Goal: Use online tool/utility: Utilize a website feature to perform a specific function

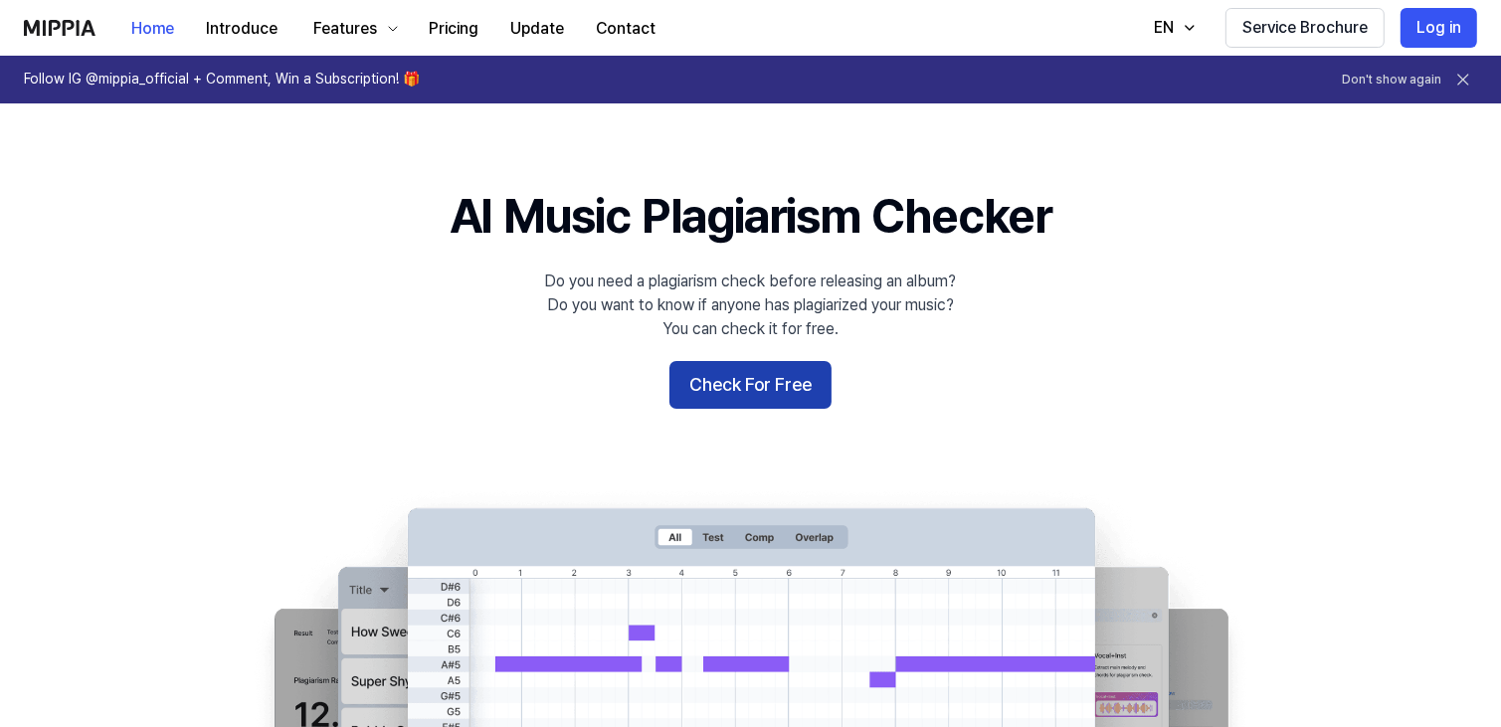
click at [792, 389] on button "Check For Free" at bounding box center [750, 385] width 162 height 48
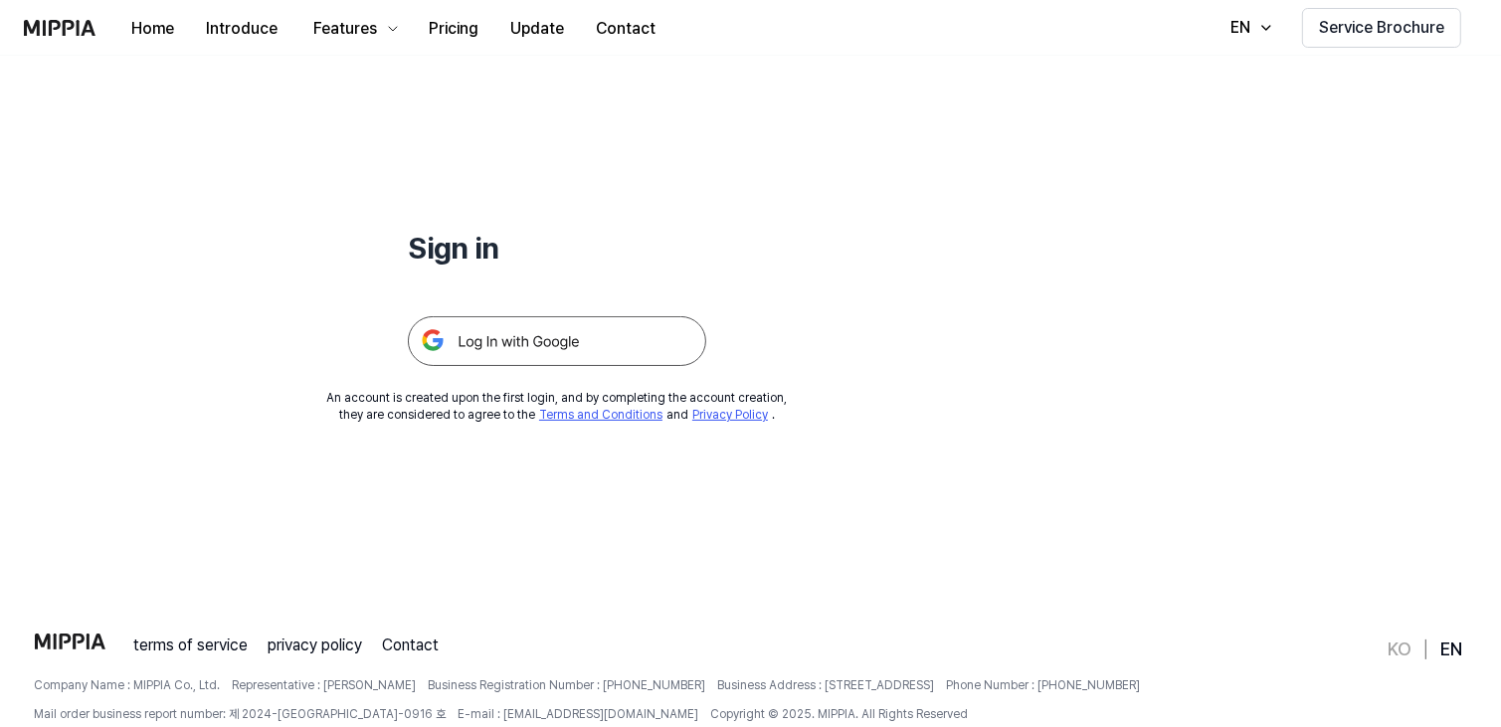
scroll to position [118, 0]
click at [667, 329] on img at bounding box center [557, 338] width 298 height 50
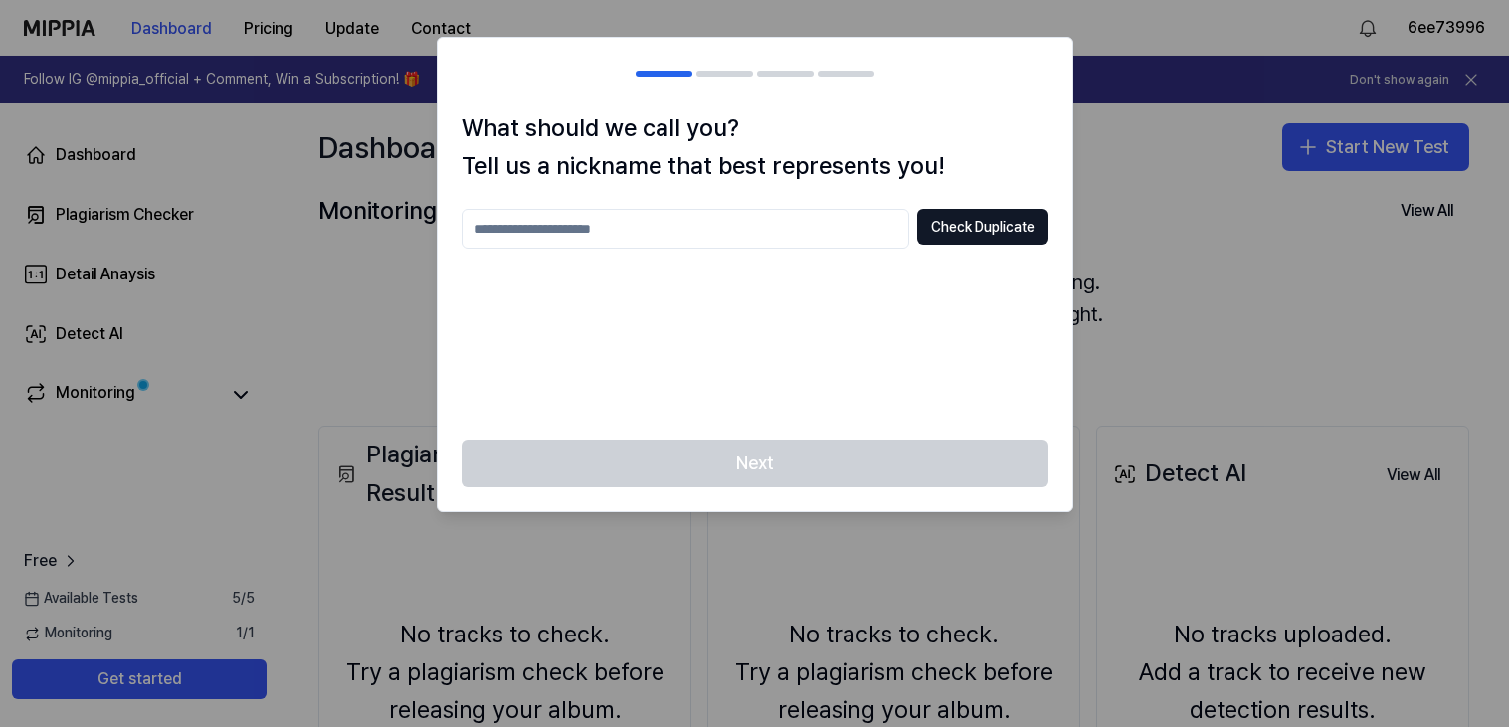
click at [869, 222] on input "text" at bounding box center [686, 229] width 448 height 40
click at [901, 469] on div "Next" at bounding box center [755, 476] width 635 height 72
click at [970, 228] on button "Check Duplicate" at bounding box center [982, 227] width 131 height 36
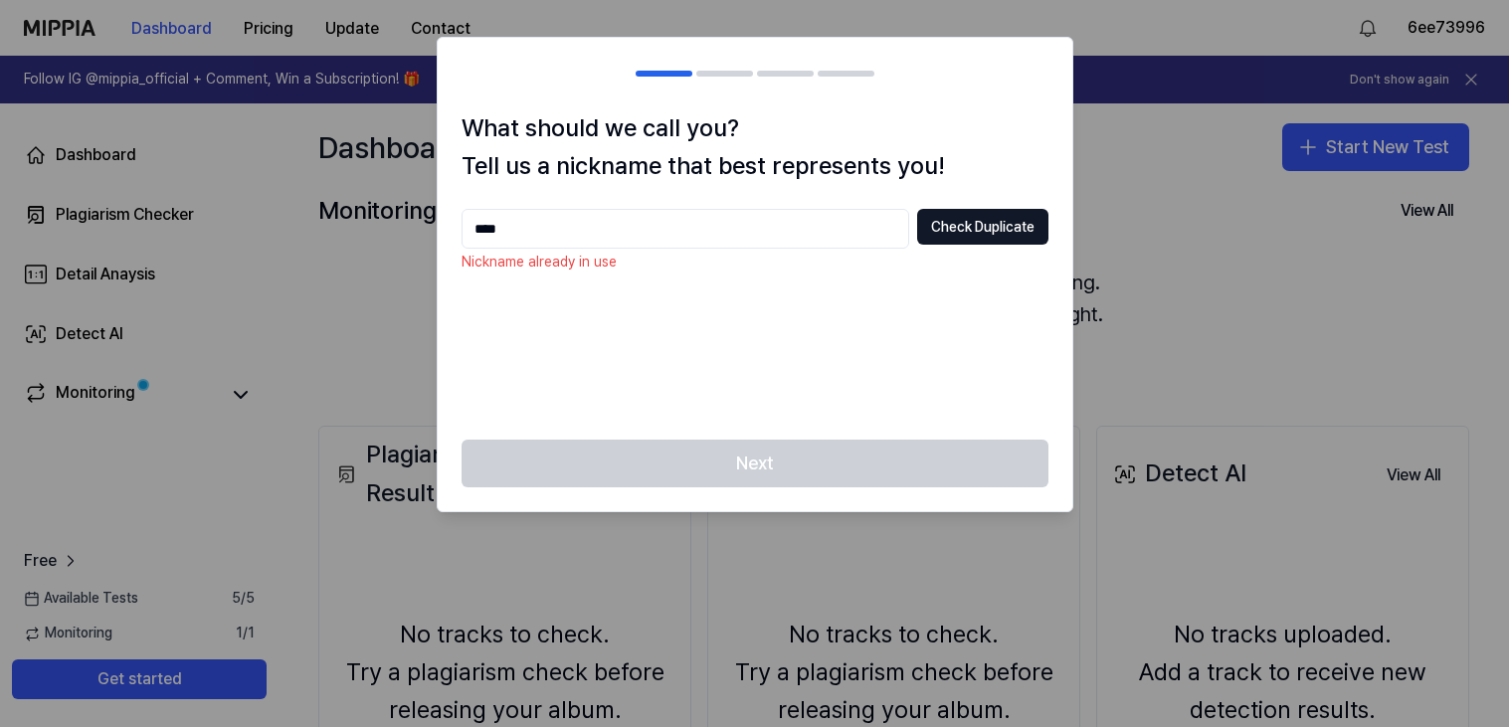
click at [846, 228] on input "****" at bounding box center [686, 229] width 448 height 40
type input "*"
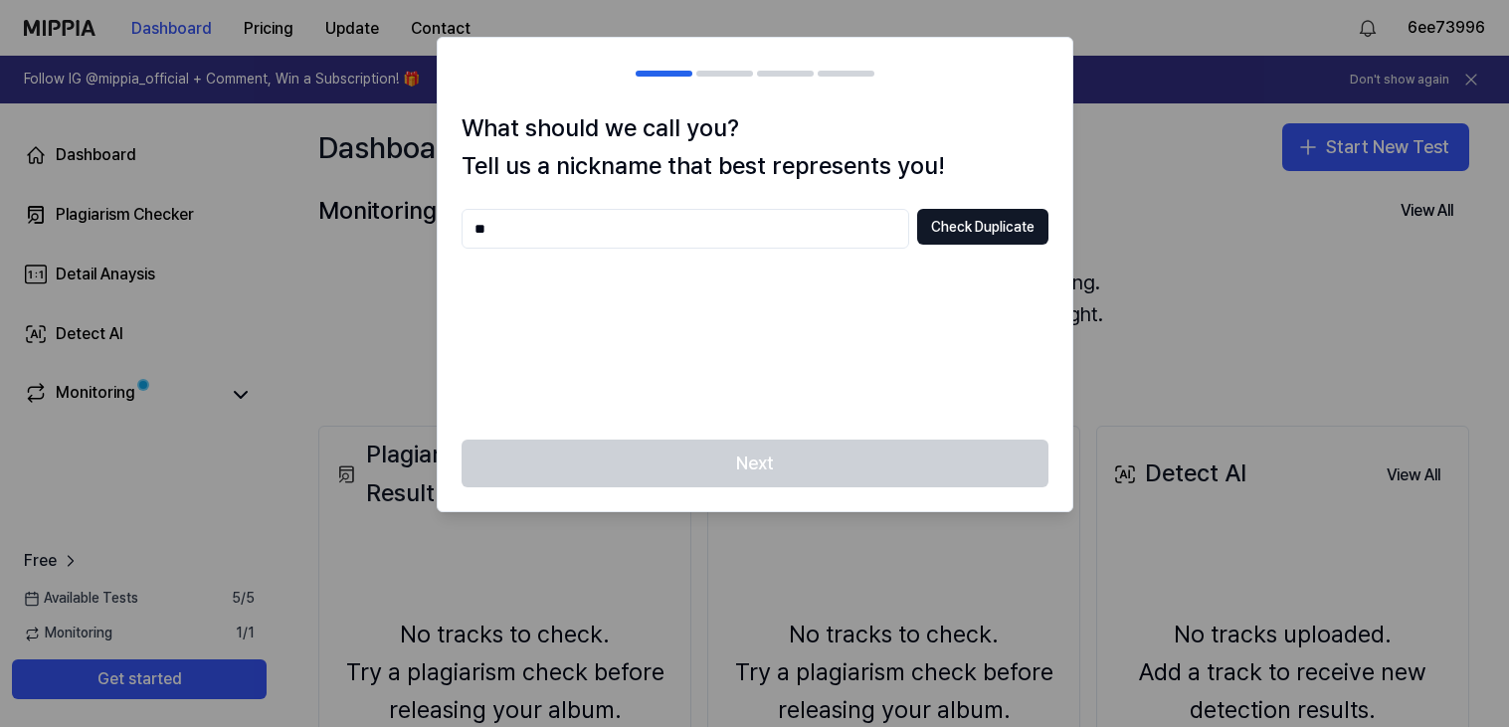
type input "*"
type input "**********"
click at [1032, 223] on button "Check Duplicate" at bounding box center [982, 227] width 131 height 36
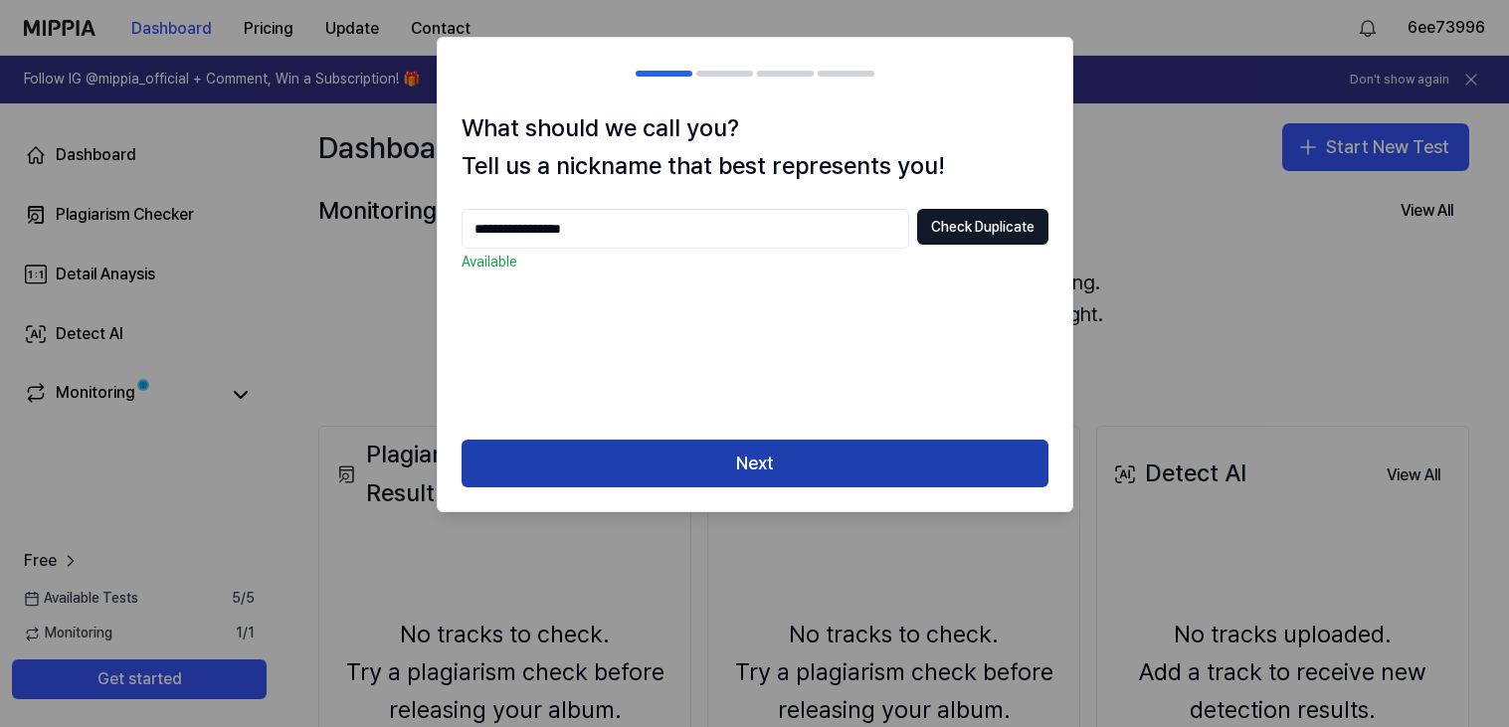
click at [769, 459] on button "Next" at bounding box center [755, 464] width 587 height 48
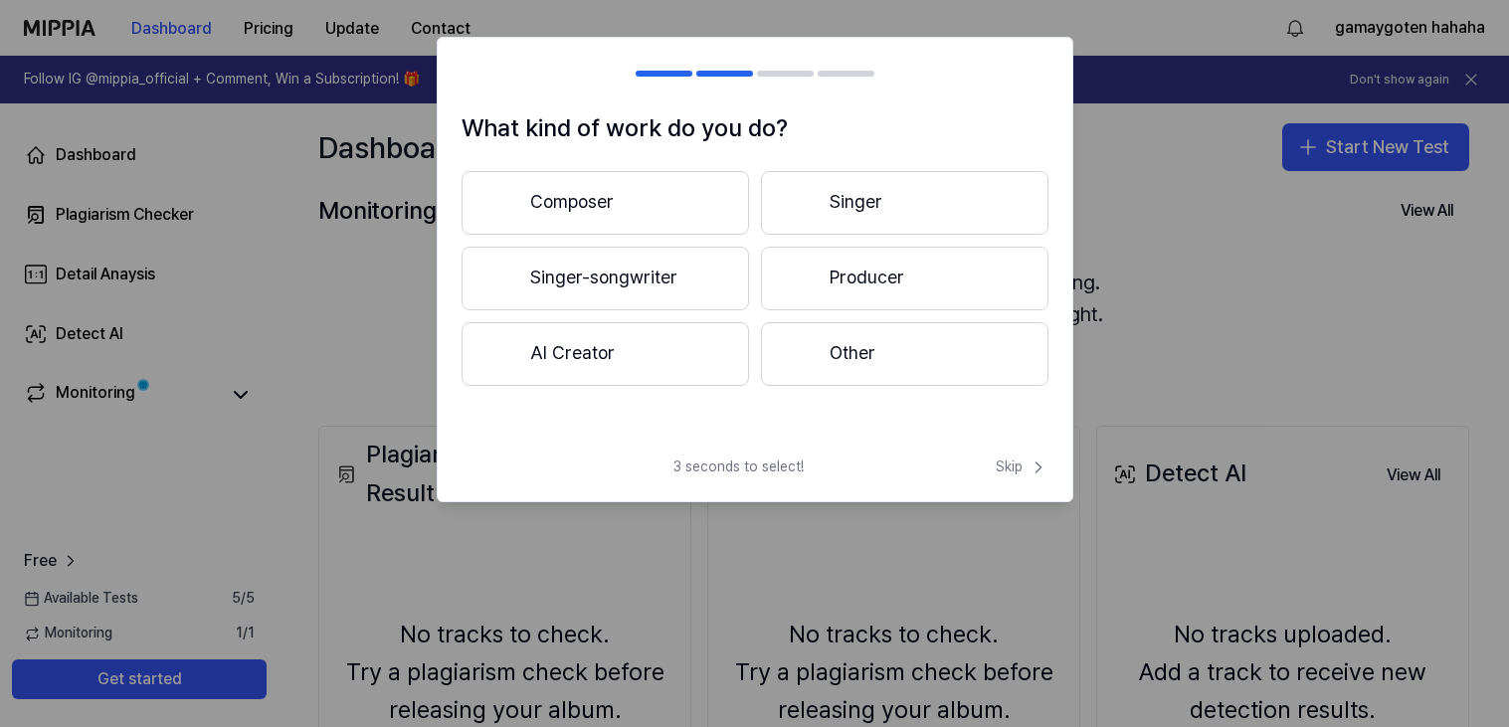
click at [665, 232] on button "Composer" at bounding box center [605, 203] width 287 height 64
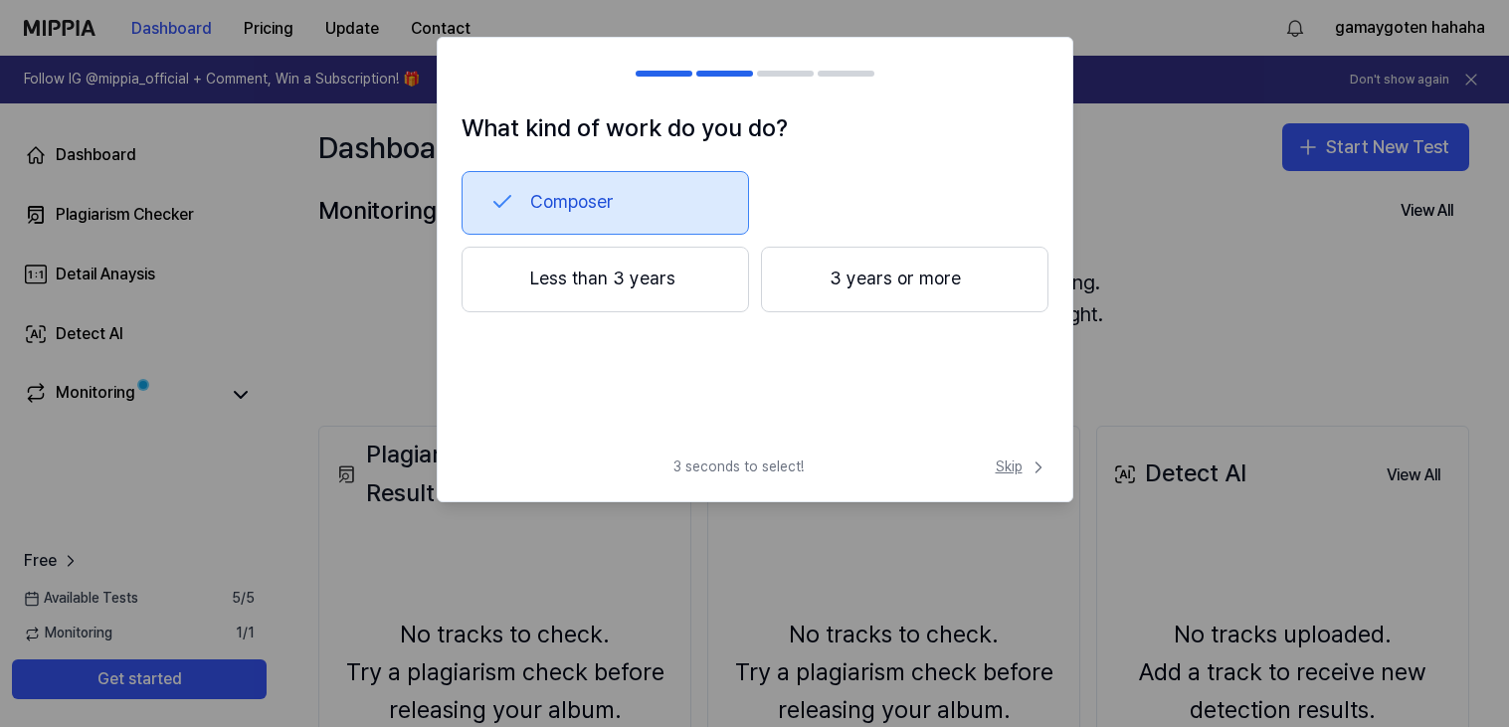
click at [1021, 469] on span "Skip" at bounding box center [1022, 468] width 53 height 20
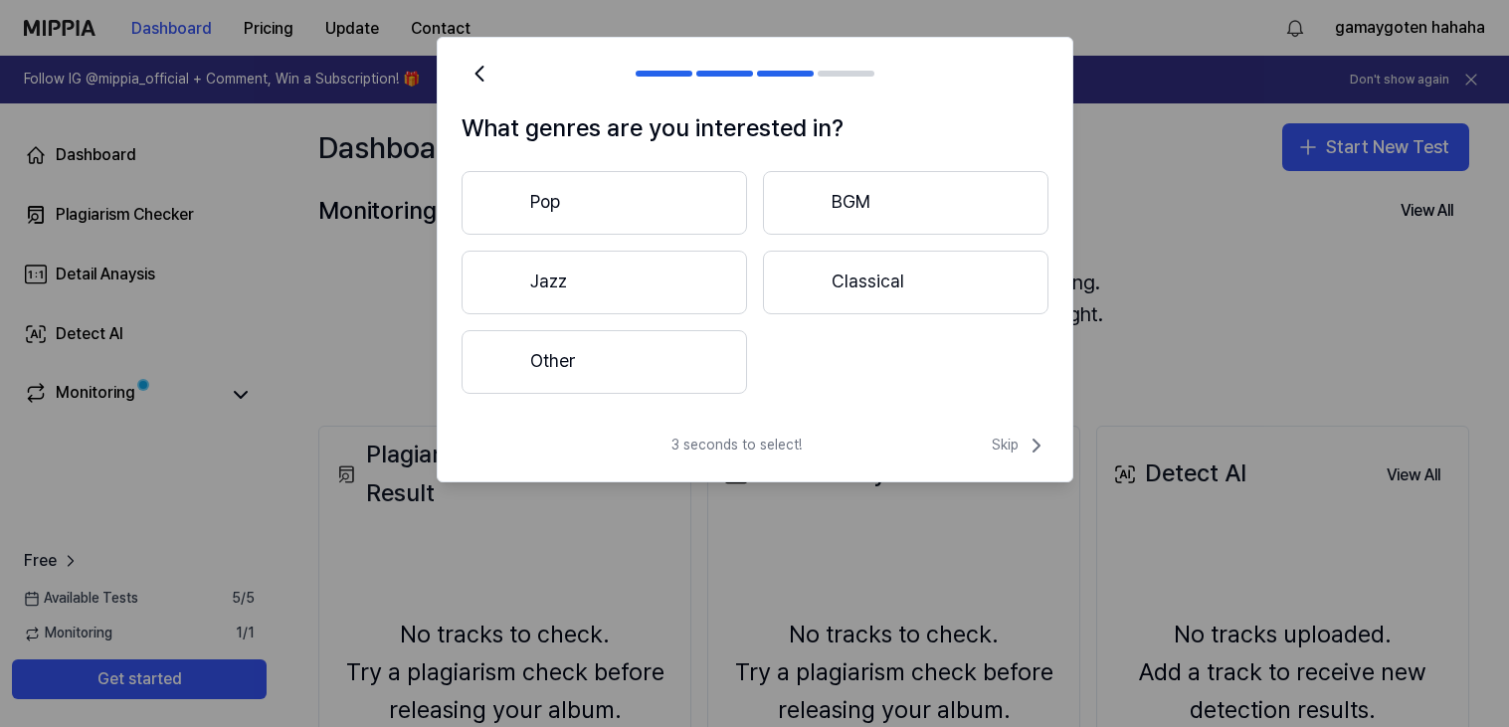
click at [1021, 469] on div "3 seconds to select! Skip" at bounding box center [755, 458] width 635 height 48
click at [1011, 459] on div "3 seconds to select! Skip" at bounding box center [755, 458] width 635 height 48
click at [1010, 453] on span "Skip" at bounding box center [1020, 446] width 57 height 24
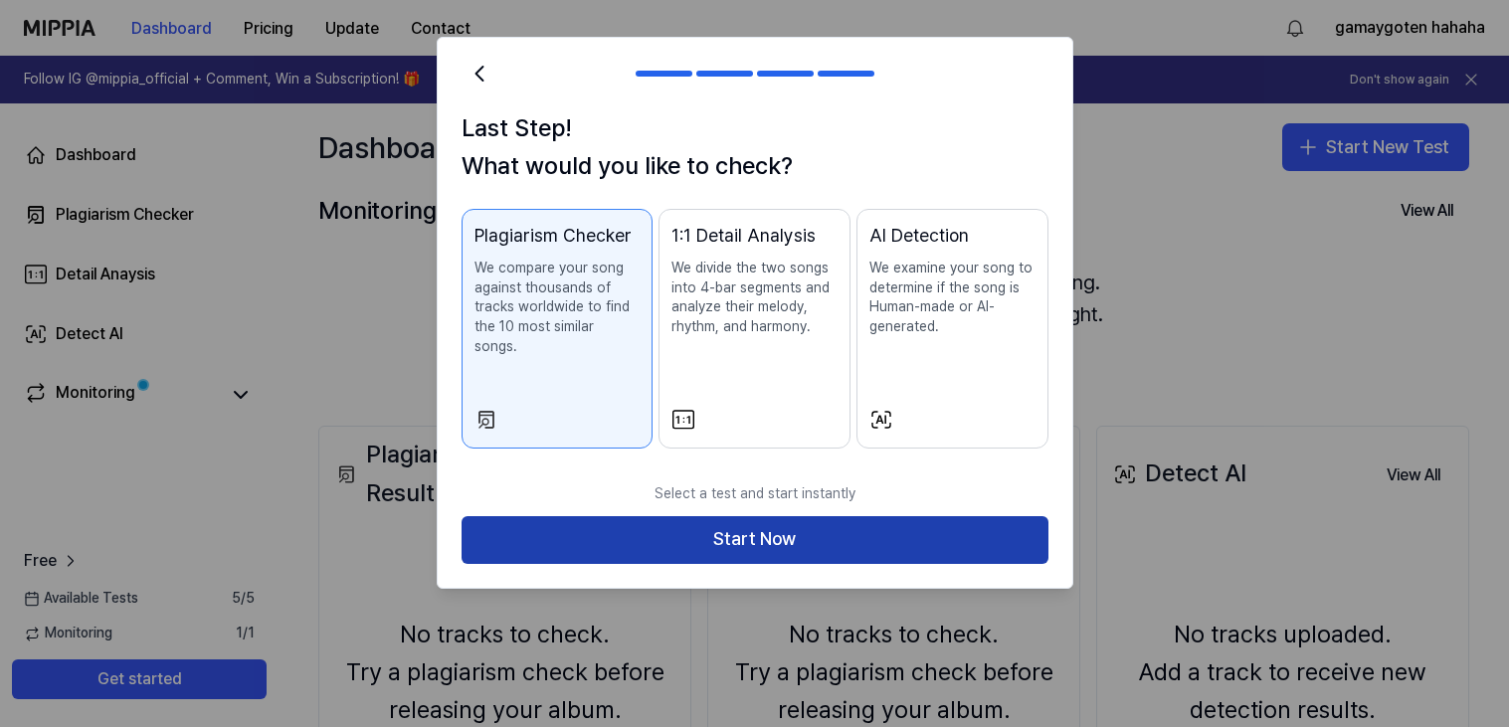
click at [961, 516] on button "Start Now" at bounding box center [755, 540] width 587 height 48
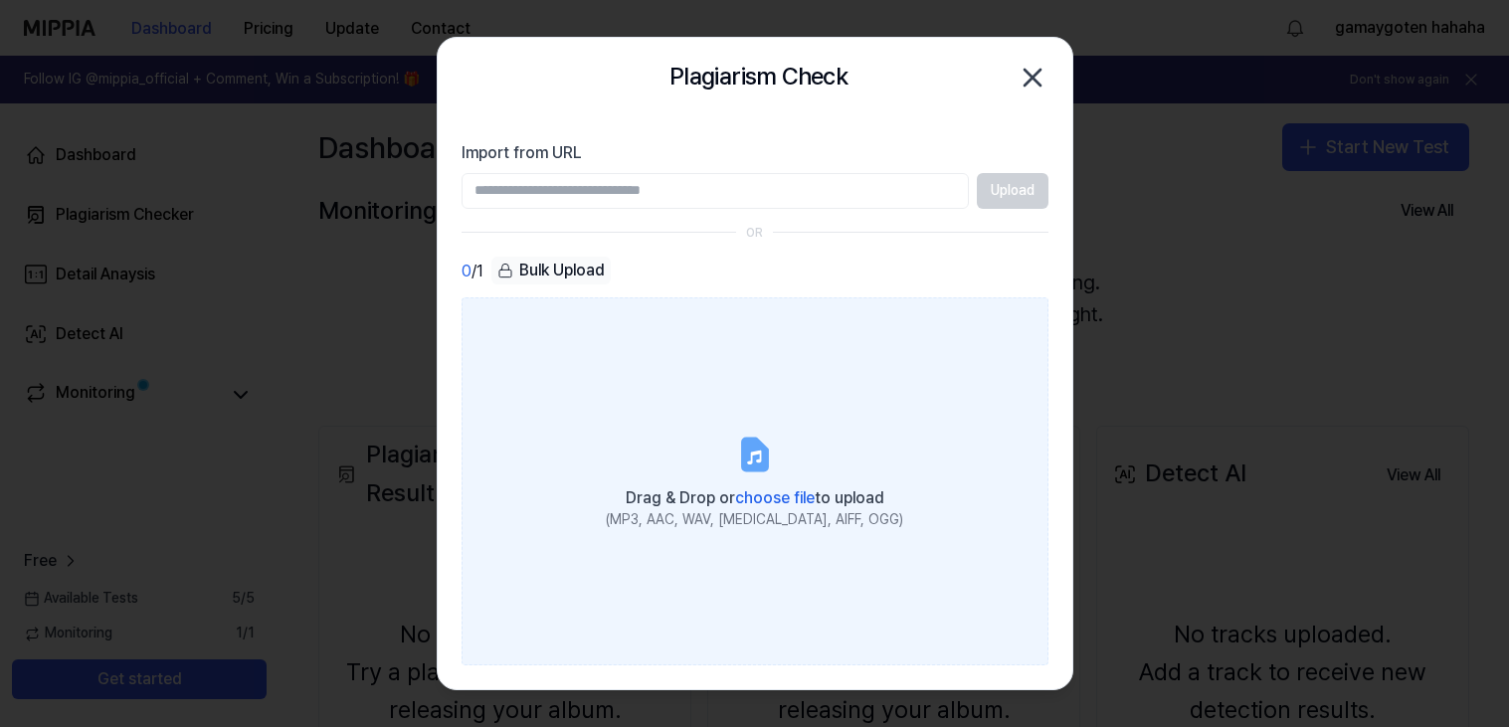
click at [877, 552] on label "Drag & Drop or choose file to upload (MP3, AAC, WAV, [MEDICAL_DATA], AIFF, OGG)" at bounding box center [755, 481] width 587 height 368
click at [0, 0] on input "Drag & Drop or choose file to upload (MP3, AAC, WAV, [MEDICAL_DATA], AIFF, OGG)" at bounding box center [0, 0] width 0 height 0
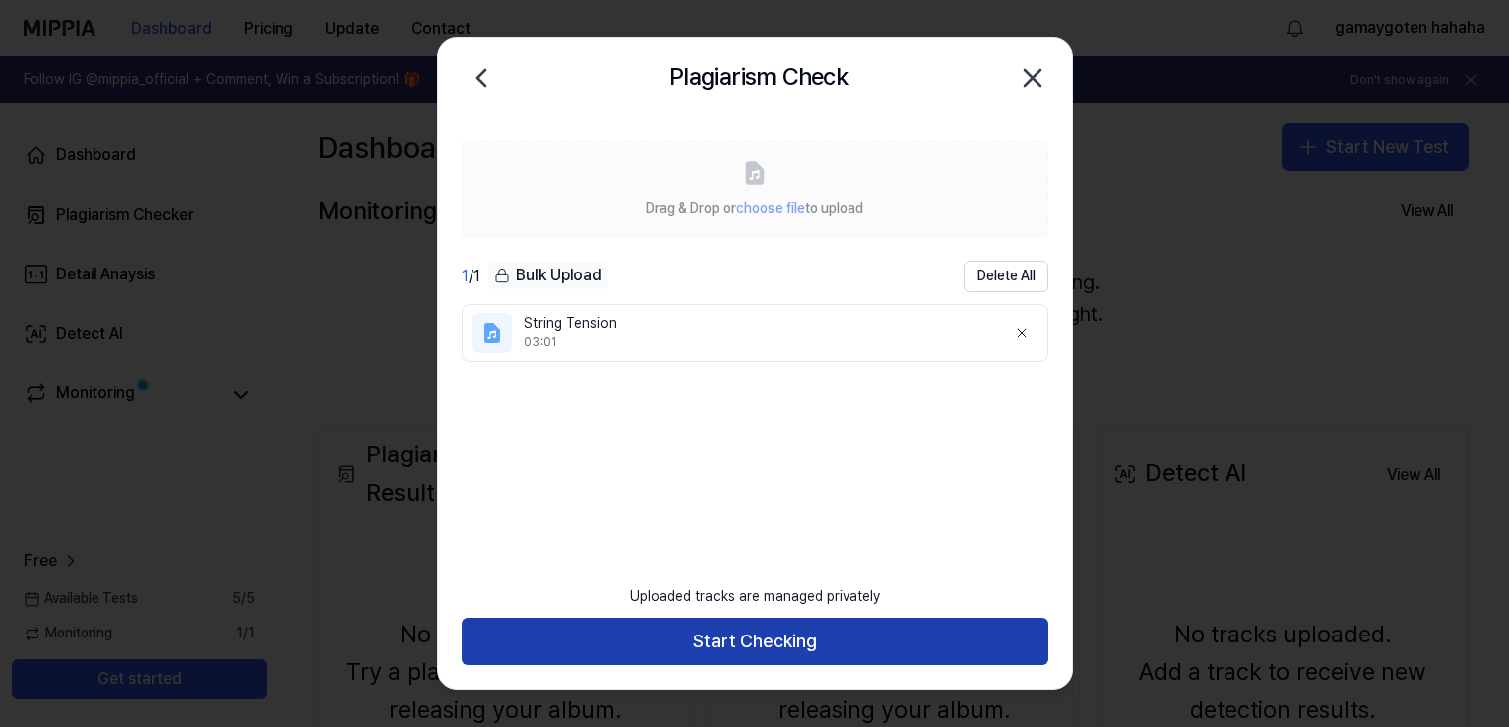
click at [967, 629] on button "Start Checking" at bounding box center [755, 642] width 587 height 48
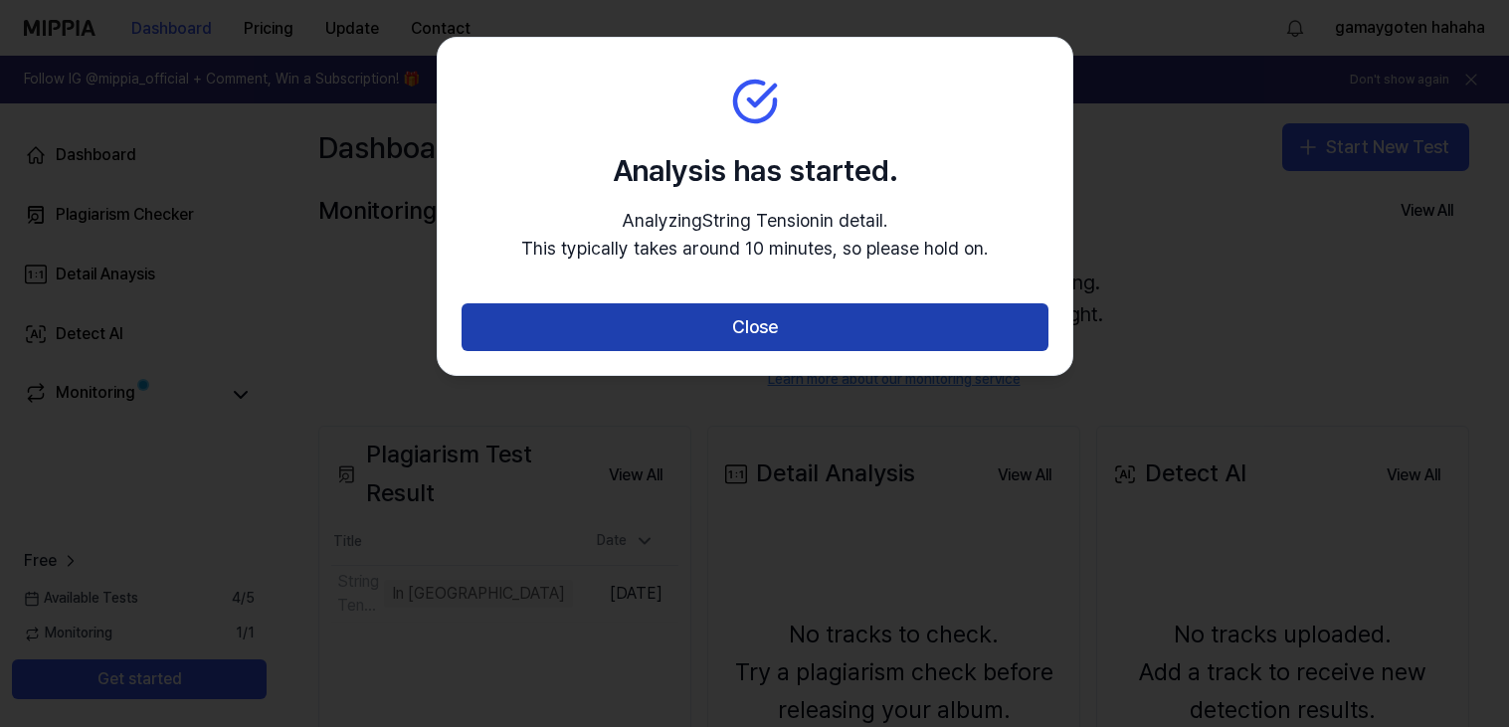
click at [948, 341] on button "Close" at bounding box center [755, 327] width 587 height 48
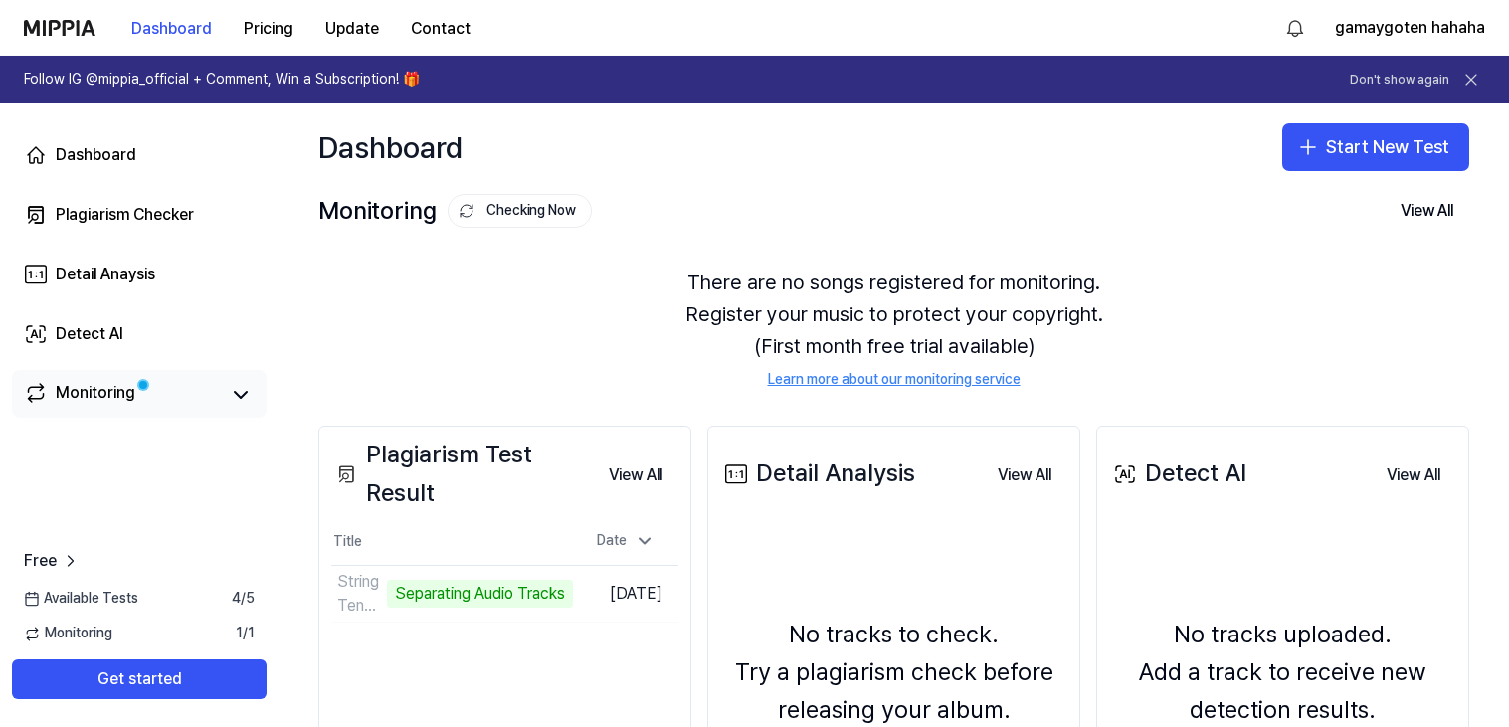
click at [206, 405] on link "Monitoring" at bounding box center [121, 395] width 195 height 28
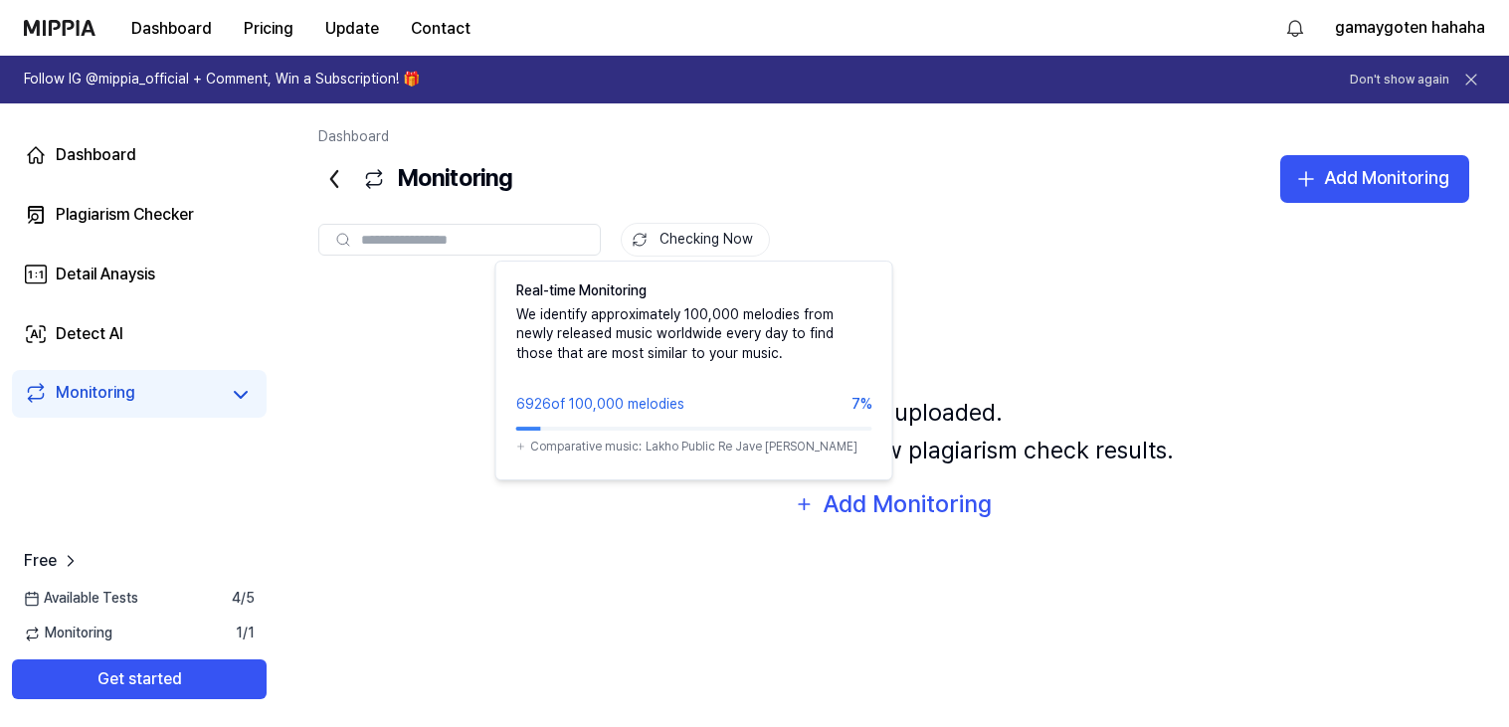
click at [716, 241] on button "Checking Now" at bounding box center [695, 240] width 149 height 34
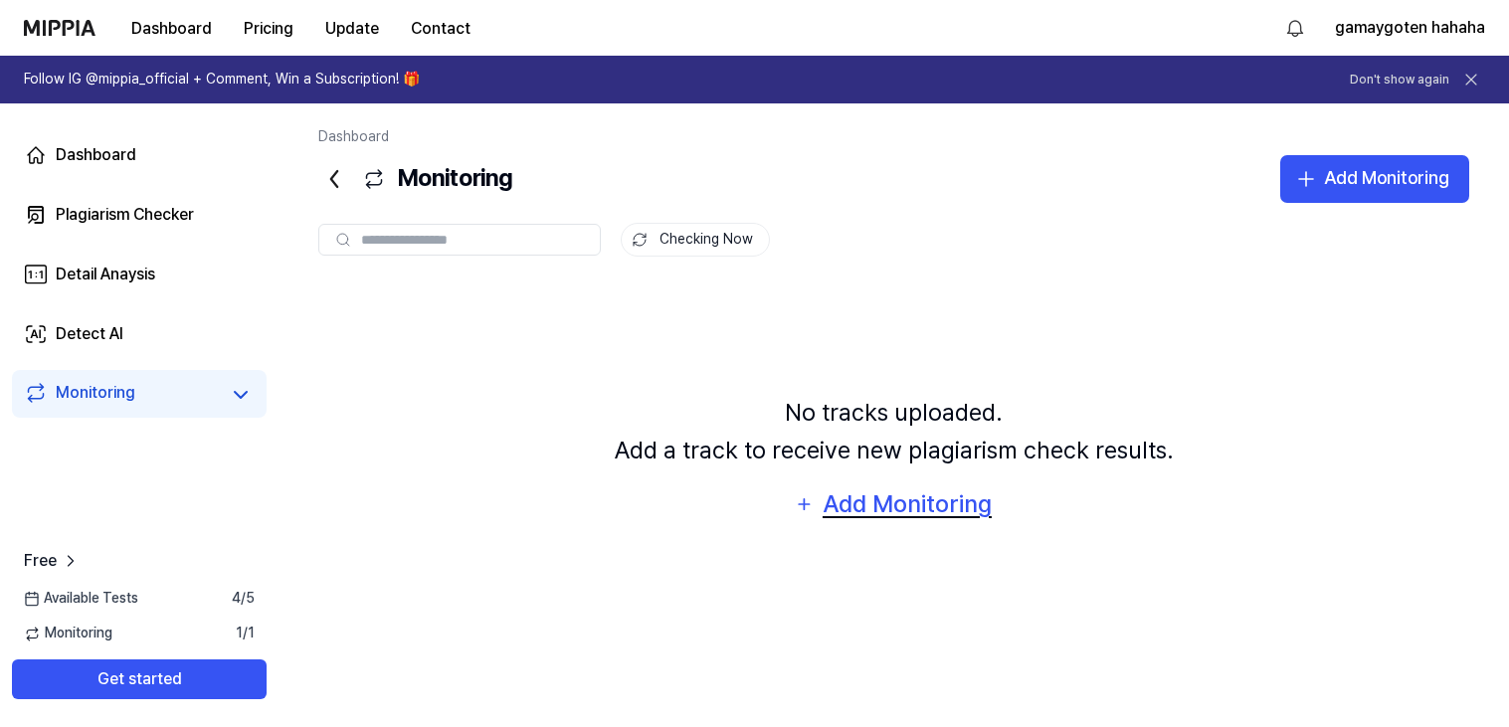
click at [973, 503] on div "Add Monitoring" at bounding box center [907, 504] width 172 height 38
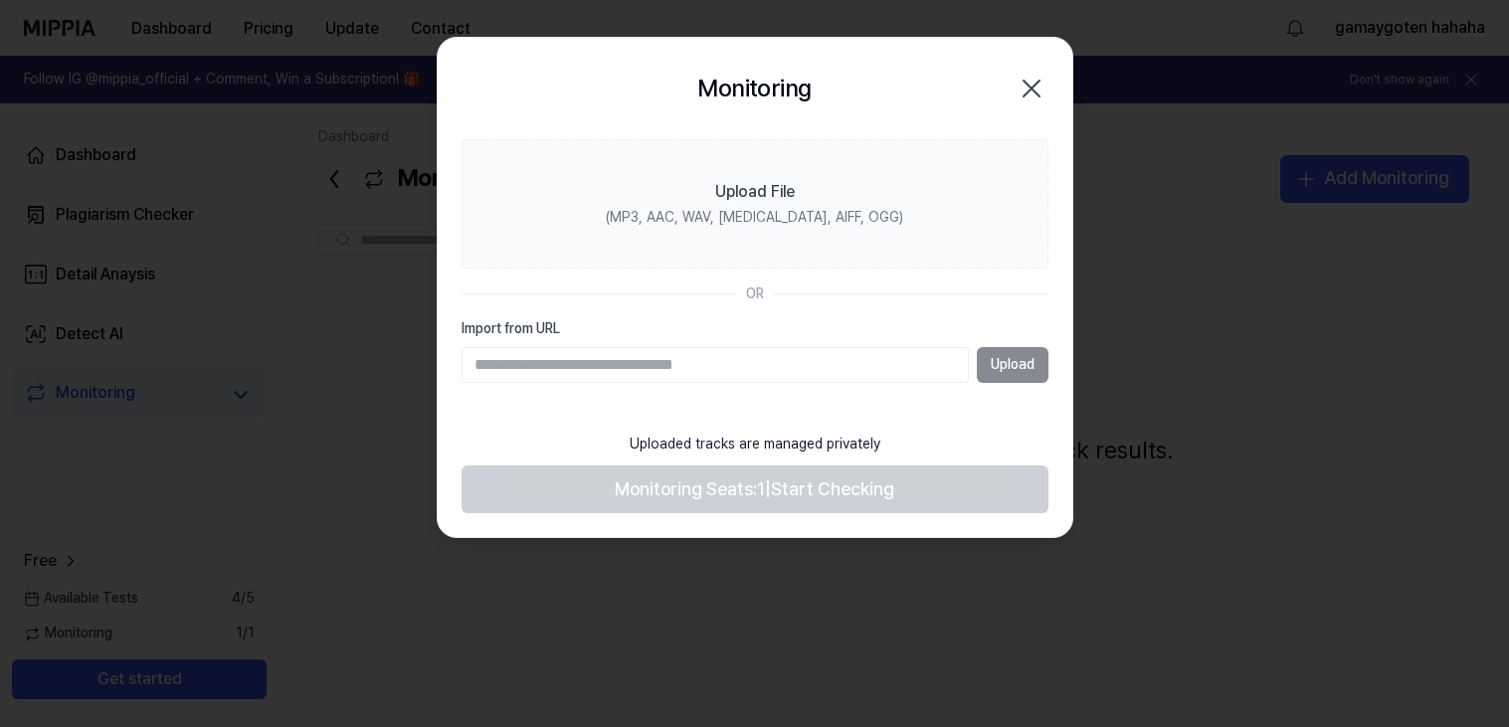
click at [1034, 100] on icon "button" at bounding box center [1032, 89] width 32 height 32
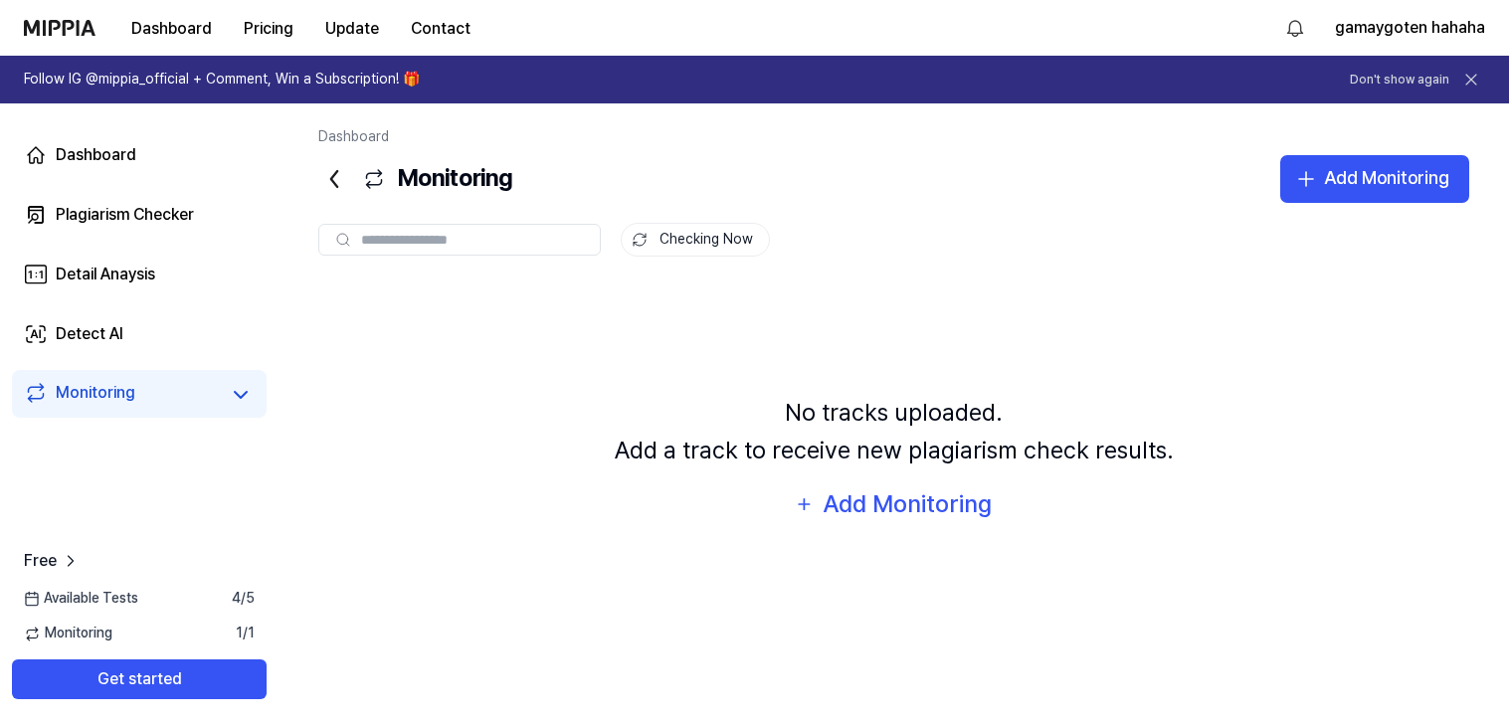
click at [200, 621] on div "Free Available Tests 4 / 5 Monitoring 1 / 1 Get started" at bounding box center [139, 624] width 278 height 150
click at [200, 641] on div "Monitoring 1 / 1" at bounding box center [139, 634] width 278 height 20
click at [173, 668] on button "Get started" at bounding box center [139, 679] width 255 height 40
